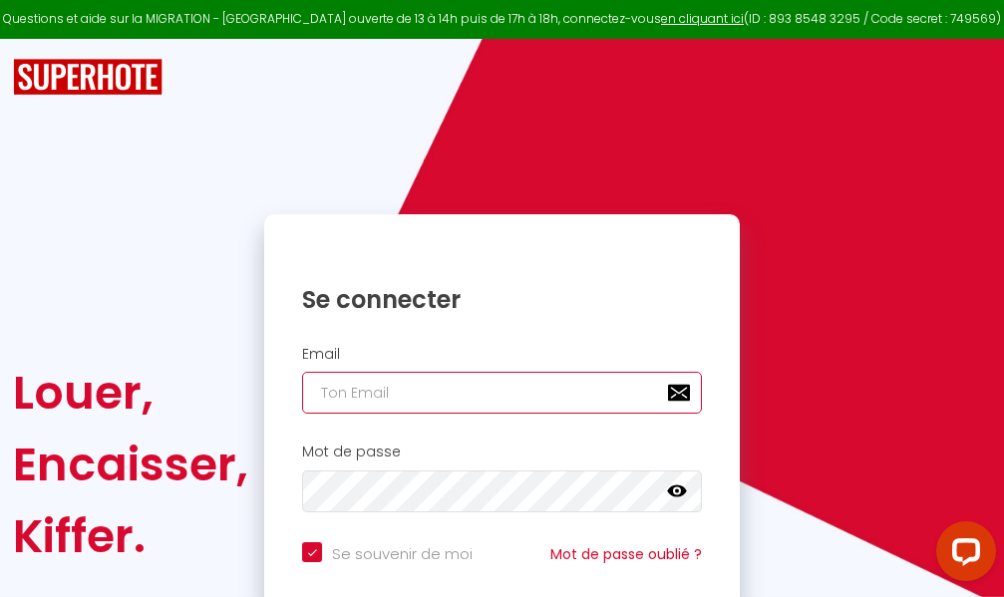
click at [535, 396] on input "email" at bounding box center [502, 393] width 400 height 42
type input "m"
checkbox input "true"
type input "ma"
checkbox input "true"
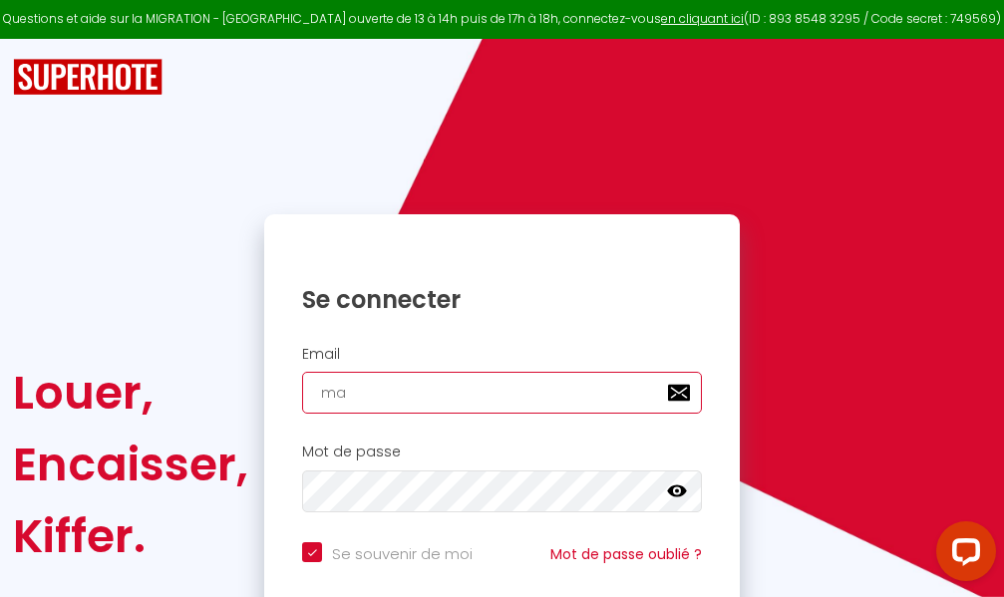
type input "mar"
checkbox input "true"
type input "marc"
checkbox input "true"
type input "marcd"
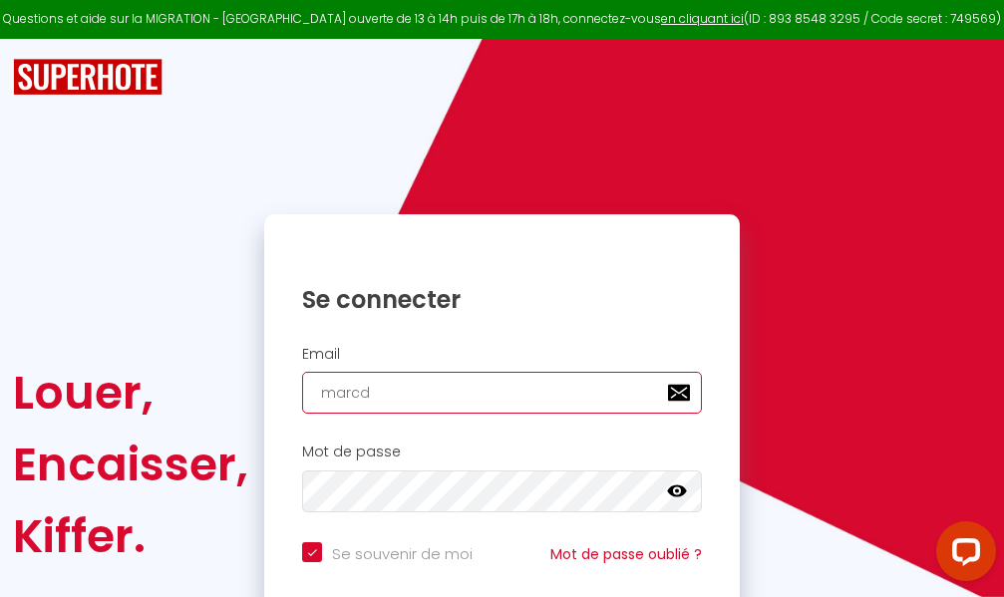
checkbox input "true"
type input "marcdp"
checkbox input "true"
type input "marcdpo"
checkbox input "true"
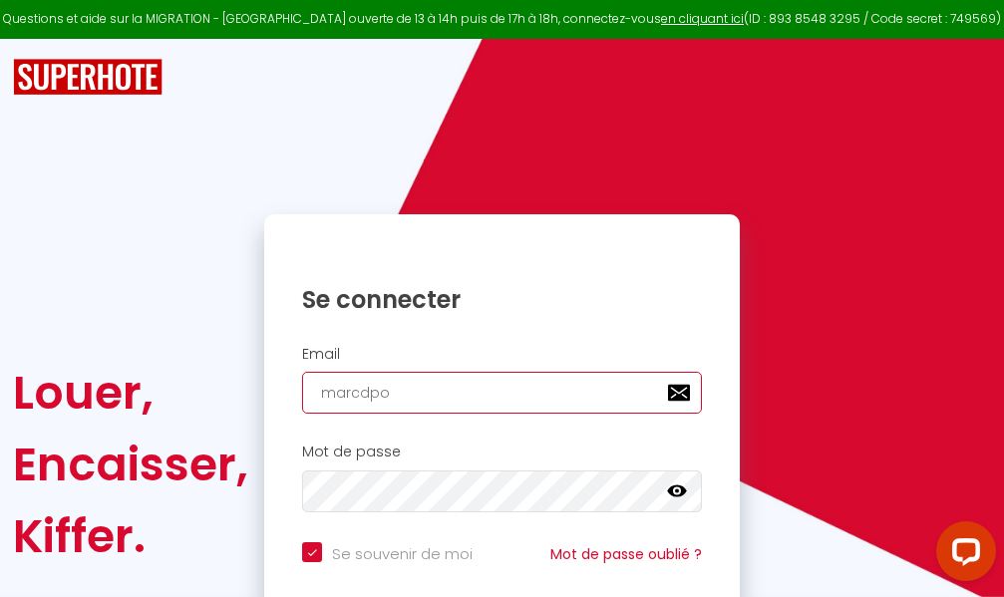
type input "marcdpoz"
checkbox input "true"
type input "marcdpoz."
checkbox input "true"
type input "marcdpoz.l"
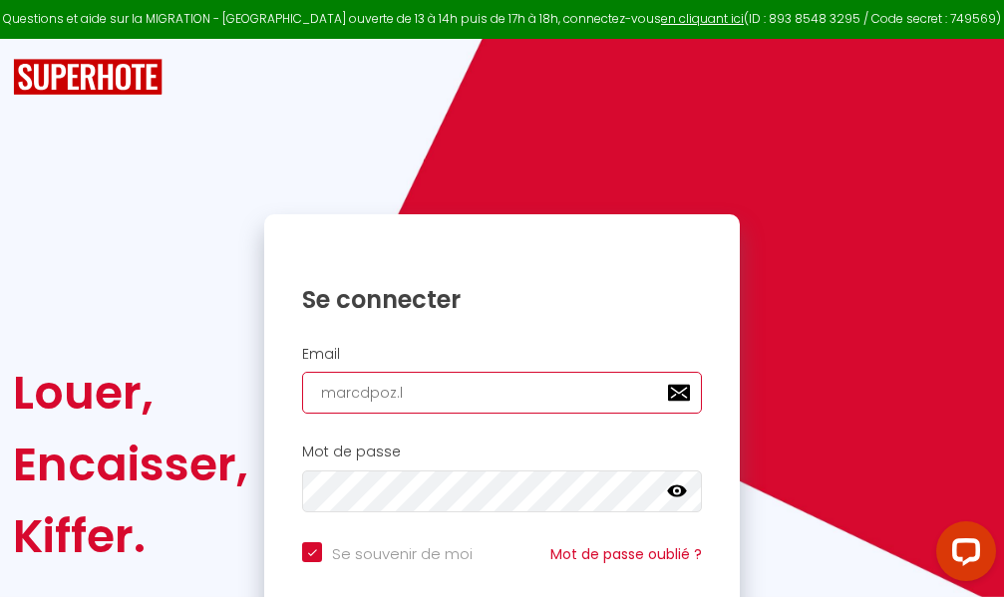
checkbox input "true"
type input "marcdpoz.lo"
checkbox input "true"
type input "marcdpoz.loc"
checkbox input "true"
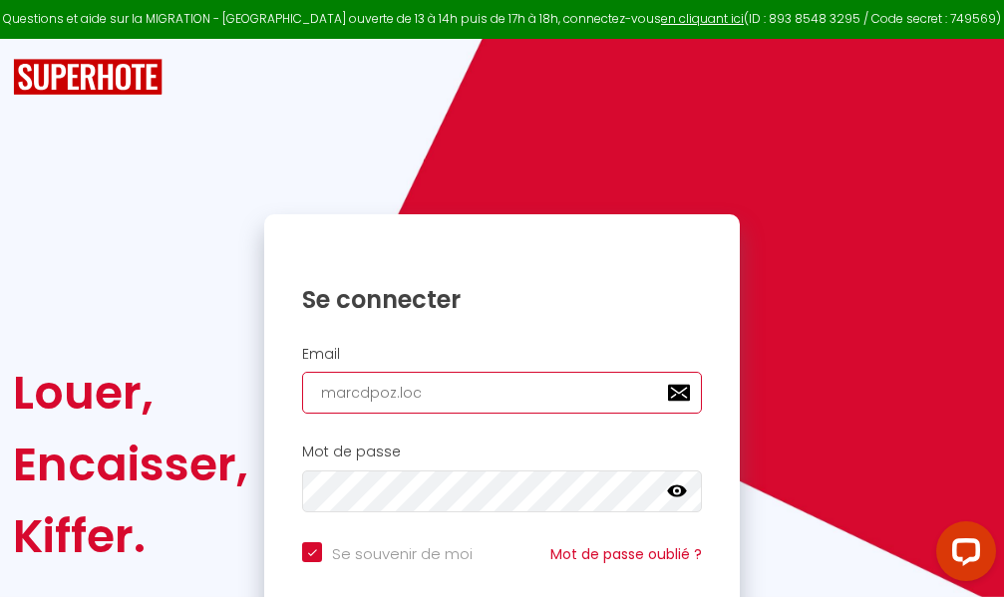
type input "marcdpoz.loca"
checkbox input "true"
type input "marcdpoz.locat"
checkbox input "true"
type input "marcdpoz.locati"
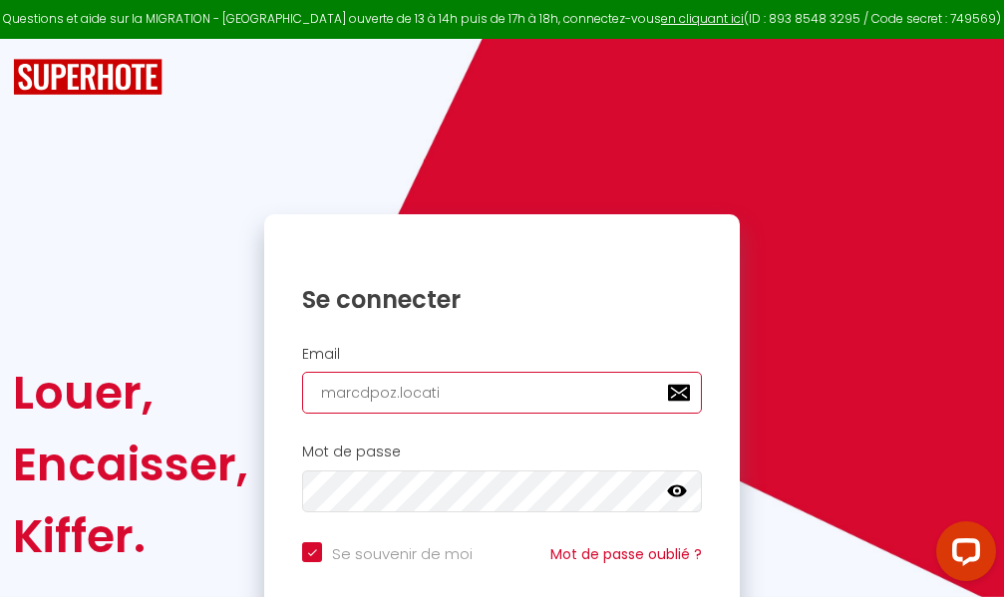
checkbox input "true"
type input "marcdpoz.locatio"
checkbox input "true"
type input "marcdpoz.location"
checkbox input "true"
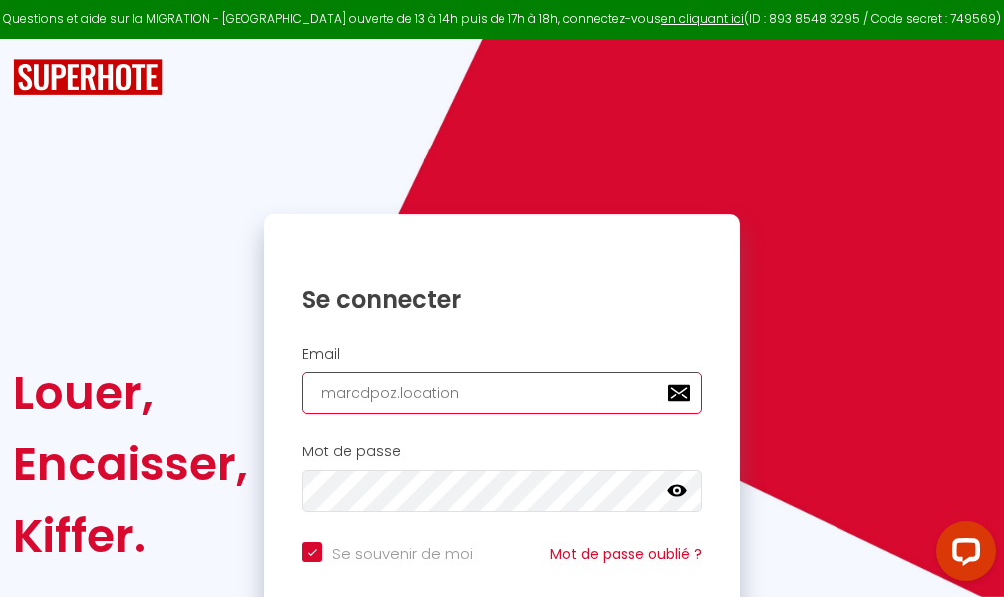
type input "marcdpoz.location@"
checkbox input "true"
type input "marcdpoz.location@g"
checkbox input "true"
type input "marcdpoz.location@gm"
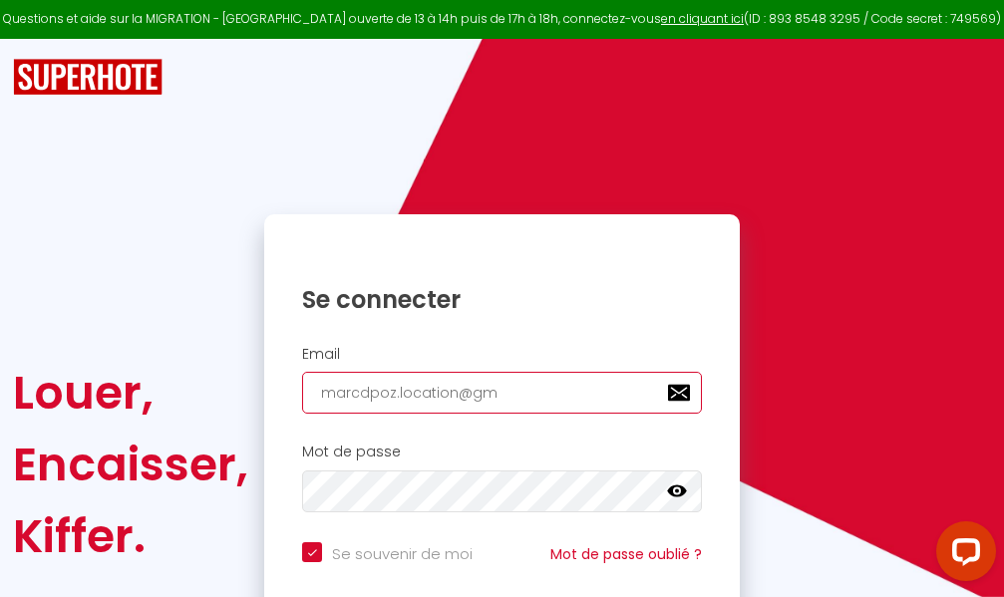
checkbox input "true"
type input "marcdpoz.location@gma"
checkbox input "true"
type input "marcdpoz.location@gmai"
checkbox input "true"
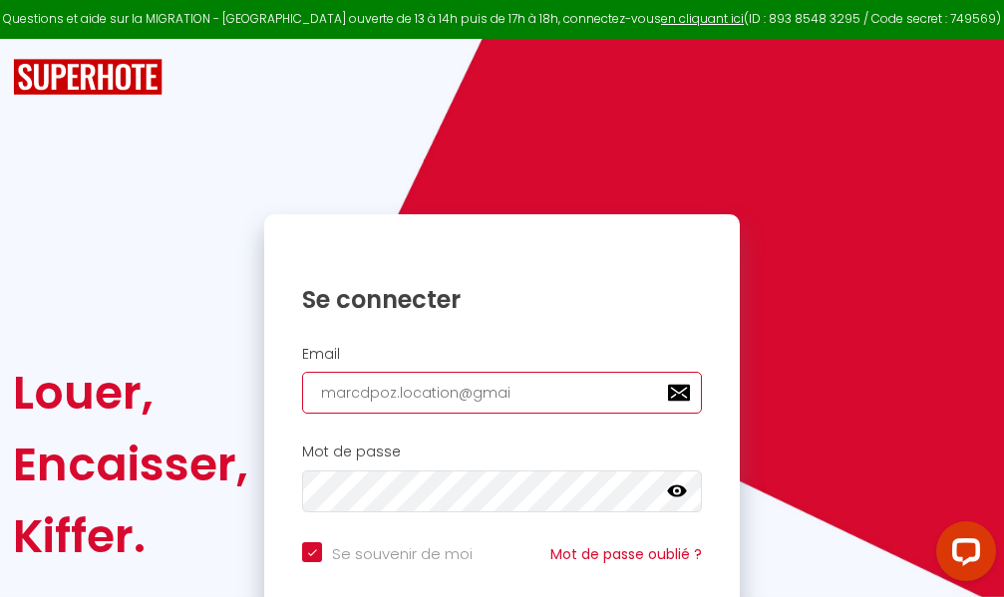
type input "[EMAIL_ADDRESS]"
checkbox input "true"
type input "[EMAIL_ADDRESS]."
checkbox input "true"
type input "marcdpoz.location@gmail.c"
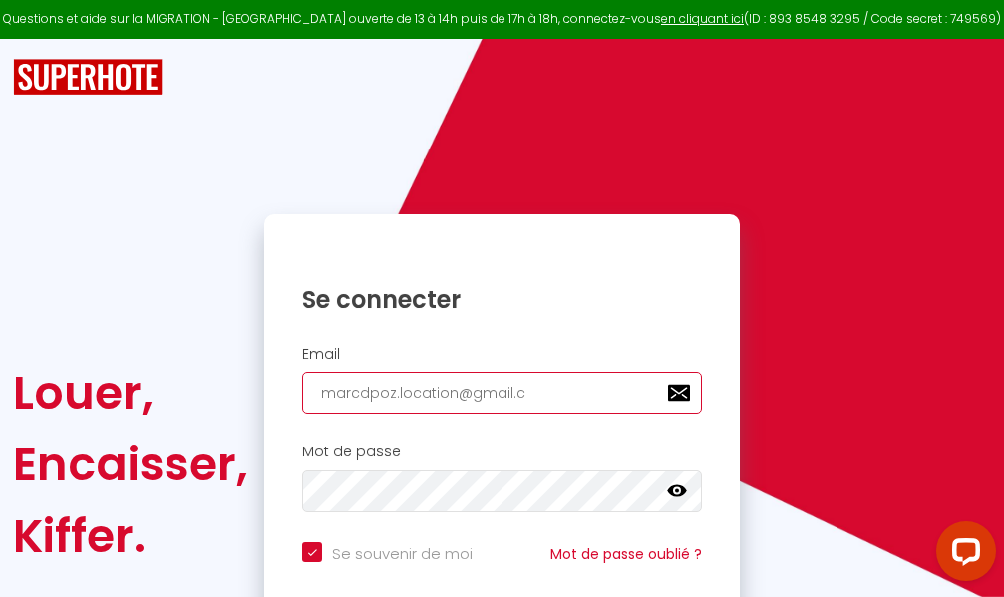
checkbox input "true"
type input "[EMAIL_ADDRESS][DOMAIN_NAME]"
checkbox input "true"
type input "[EMAIL_ADDRESS][DOMAIN_NAME]"
checkbox input "true"
